Goal: Information Seeking & Learning: Learn about a topic

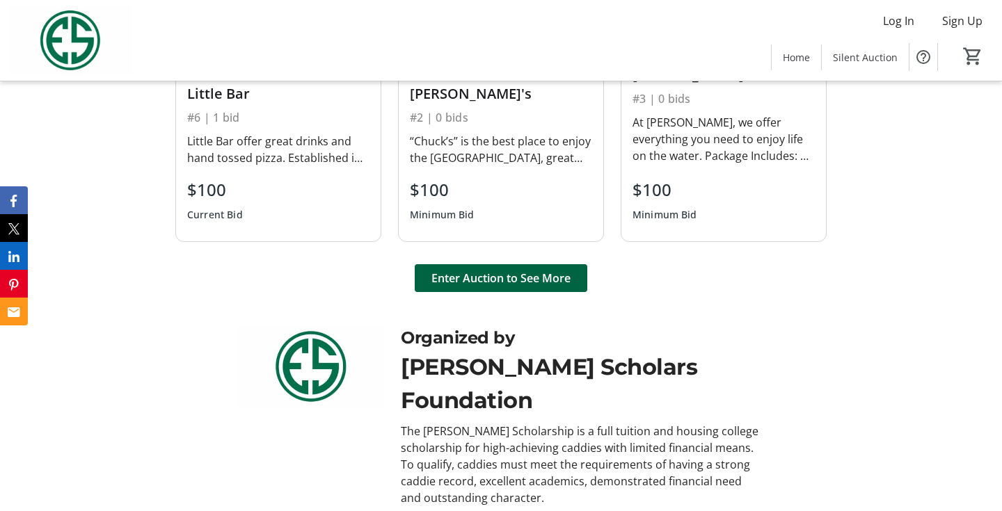
scroll to position [981, 0]
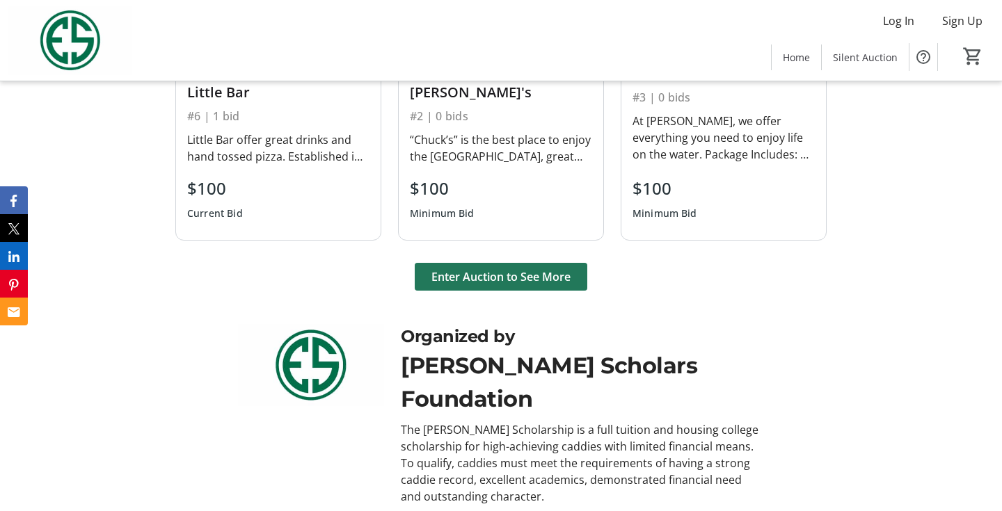
click at [510, 285] on span "Enter Auction to See More" at bounding box center [500, 277] width 139 height 17
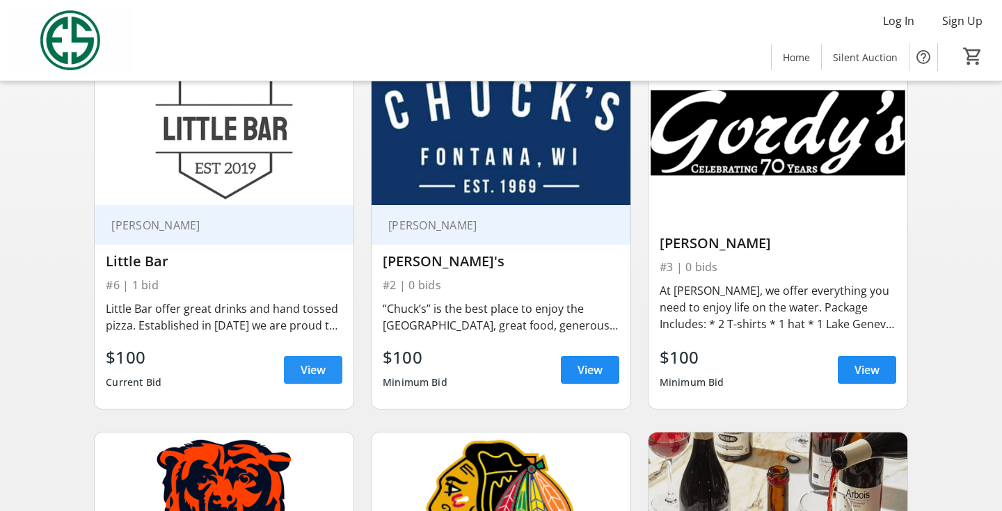
click at [314, 375] on span "View" at bounding box center [313, 370] width 25 height 17
click at [591, 369] on span "View" at bounding box center [589, 370] width 25 height 17
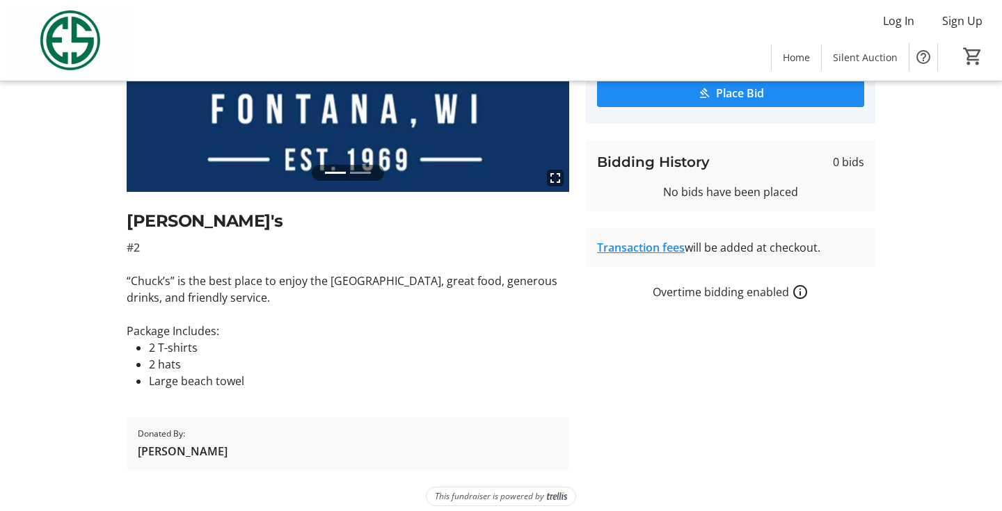
scroll to position [479, 0]
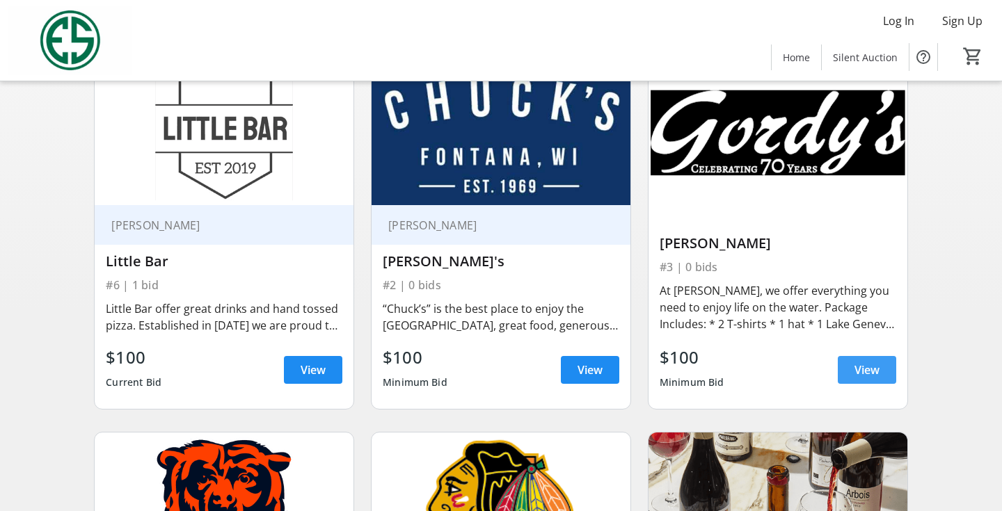
click at [875, 372] on span "View" at bounding box center [866, 370] width 25 height 17
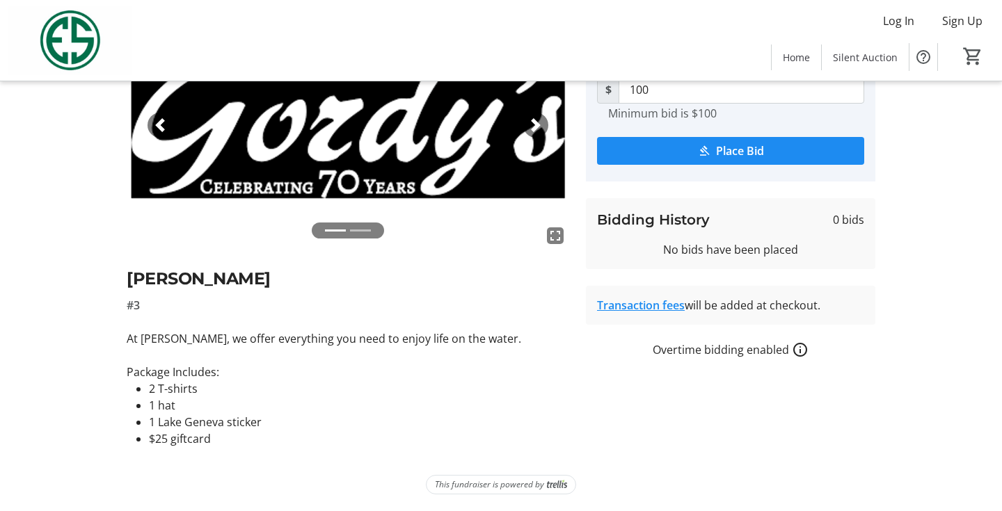
scroll to position [131, 0]
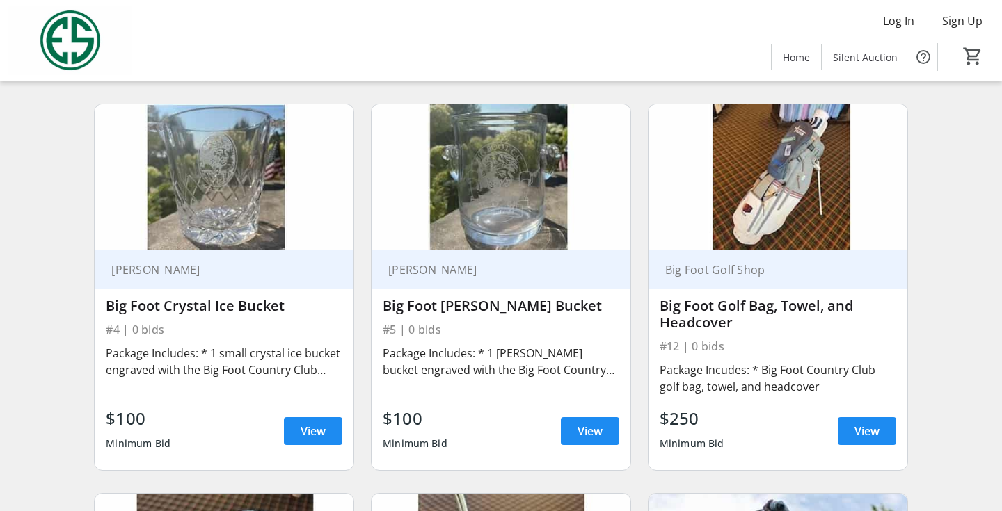
scroll to position [1237, 0]
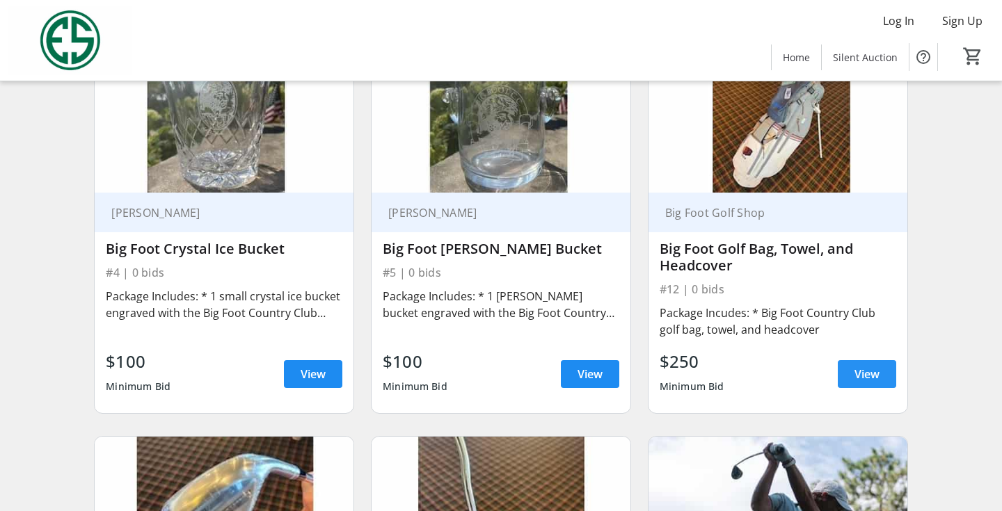
click at [875, 368] on span "View" at bounding box center [866, 374] width 25 height 17
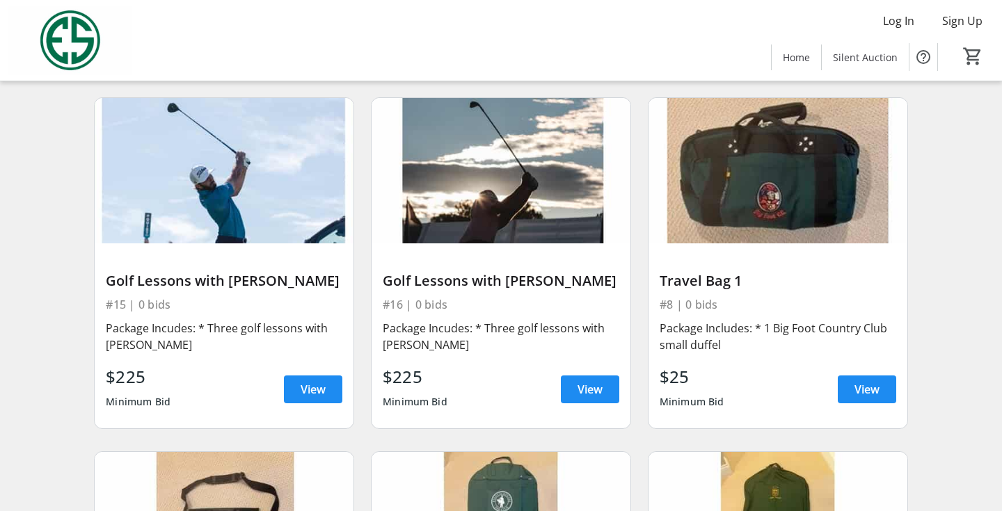
scroll to position [1934, 0]
click at [319, 397] on span "View" at bounding box center [313, 389] width 25 height 17
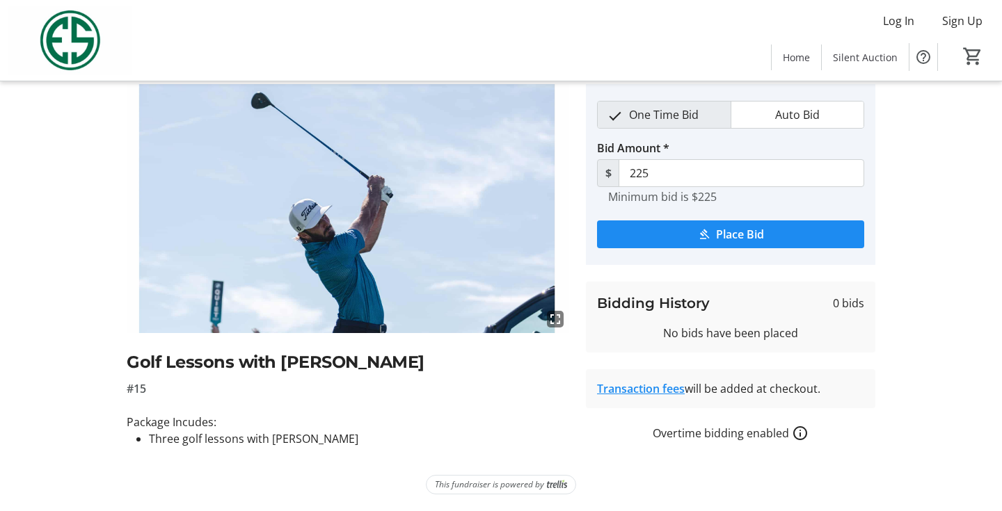
scroll to position [47, 0]
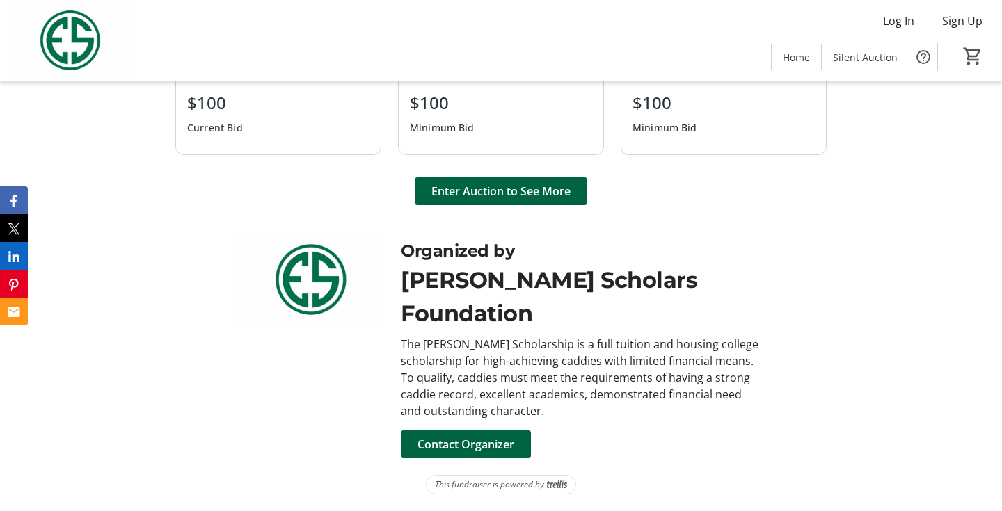
scroll to position [981, 0]
